Goal: Navigation & Orientation: Find specific page/section

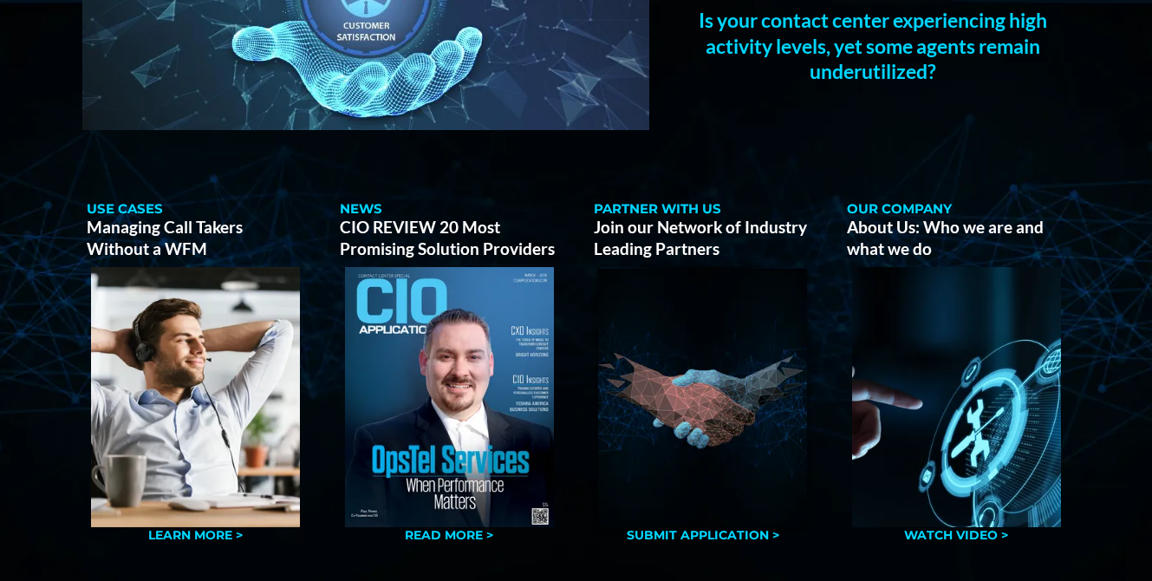
scroll to position [1350, 0]
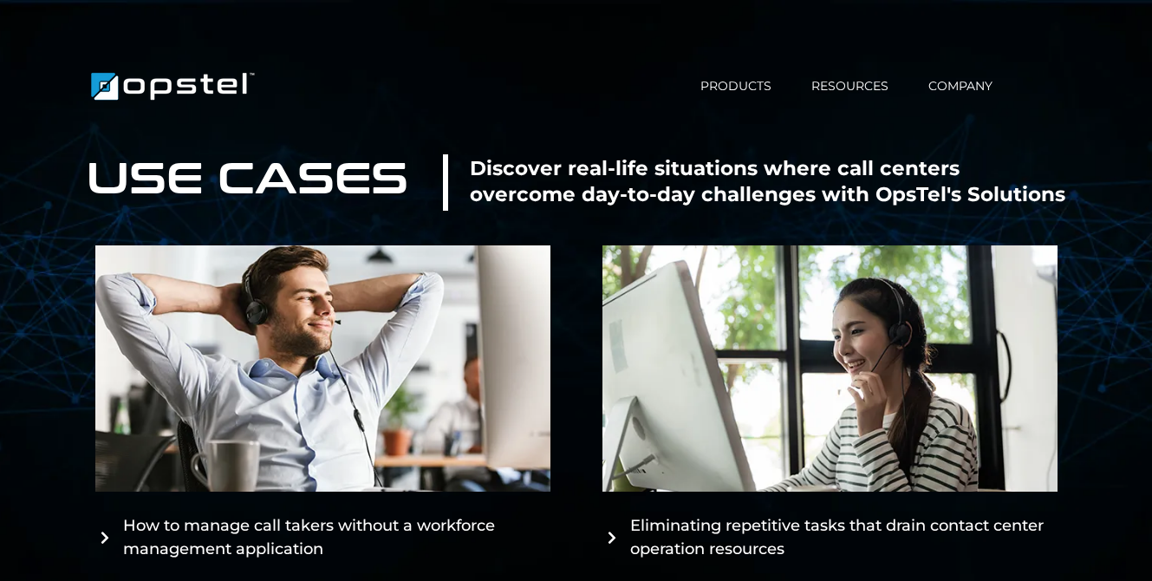
scroll to position [45, 0]
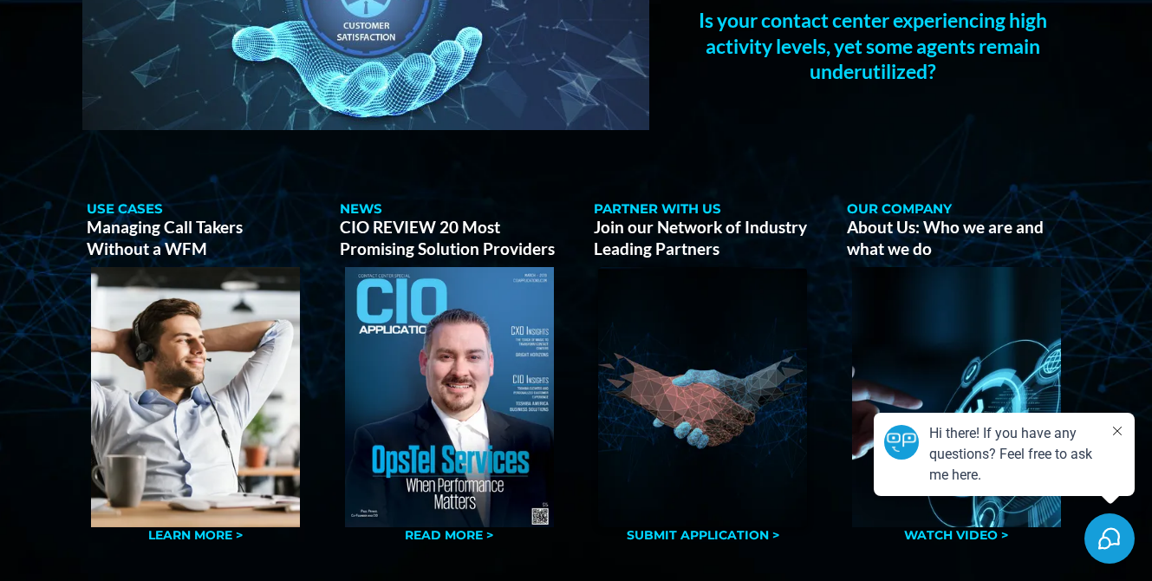
scroll to position [1350, 0]
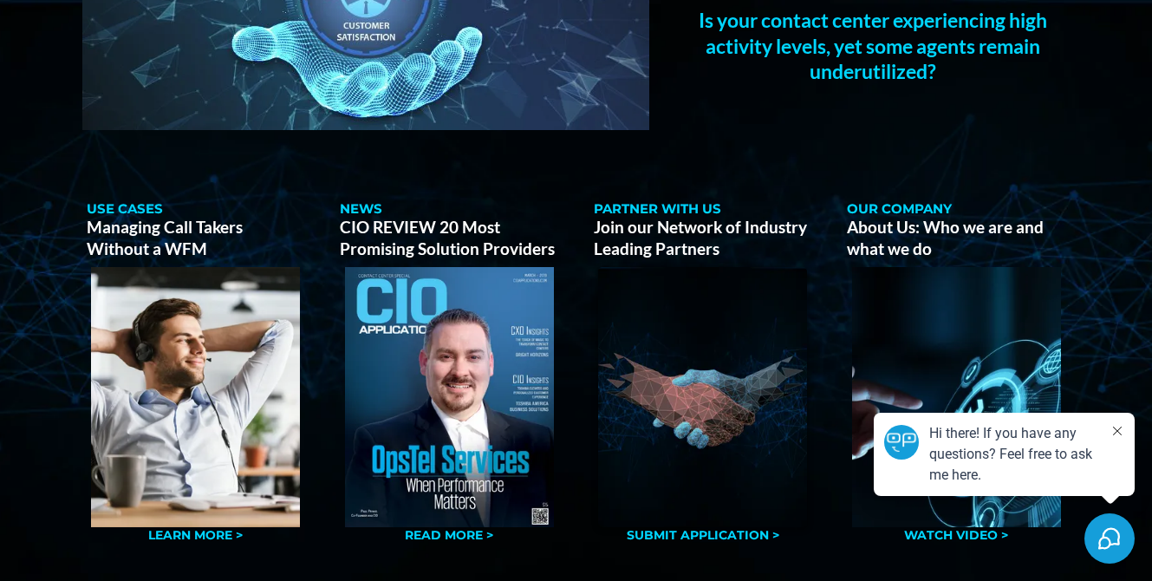
scroll to position [1350, 0]
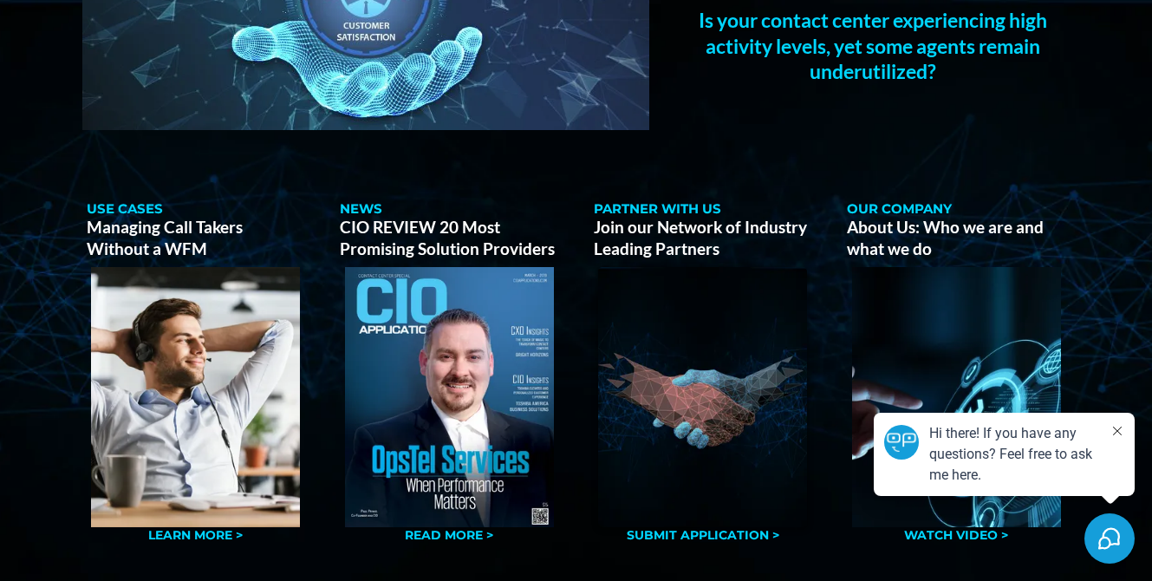
scroll to position [1350, 0]
